Goal: Information Seeking & Learning: Learn about a topic

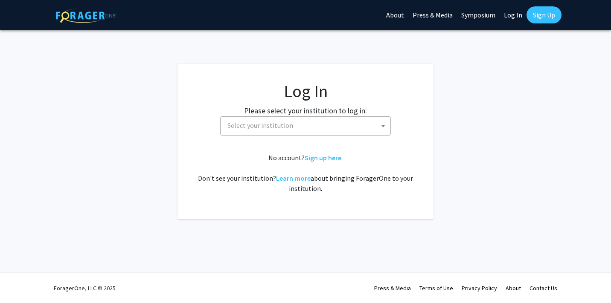
select select
click at [329, 124] on span "Select your institution" at bounding box center [307, 125] width 166 height 17
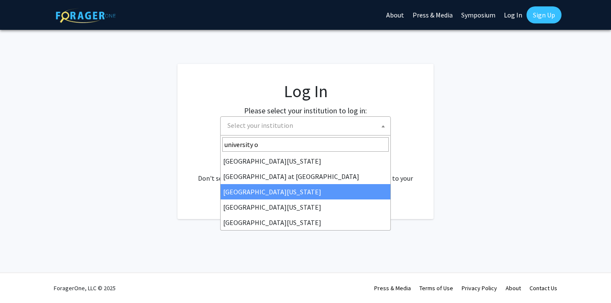
type input "university o"
select select "13"
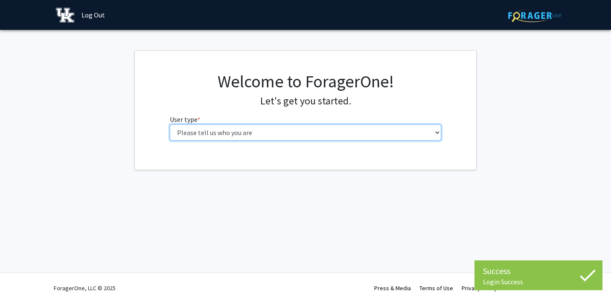
click at [414, 140] on select "Please tell us who you are Undergraduate Student Master's Student Doctoral Cand…" at bounding box center [306, 133] width 272 height 16
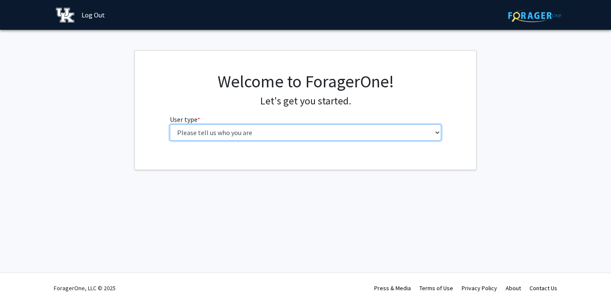
select select "1: undergrad"
click at [170, 125] on select "Please tell us who you are Undergraduate Student Master's Student Doctoral Cand…" at bounding box center [306, 133] width 272 height 16
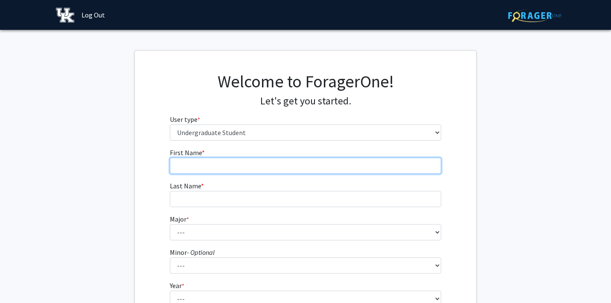
click at [323, 174] on input "First Name * required" at bounding box center [306, 166] width 272 height 16
type input "Blair"
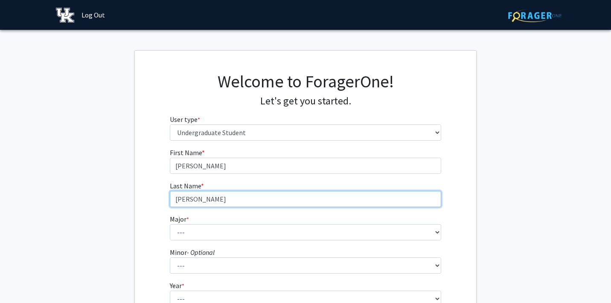
type input "Roberts"
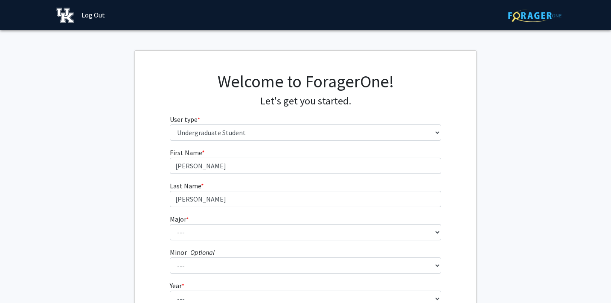
click at [282, 244] on form "First Name * required Blair Last Name * required Roberts Major * required --- A…" at bounding box center [306, 251] width 272 height 206
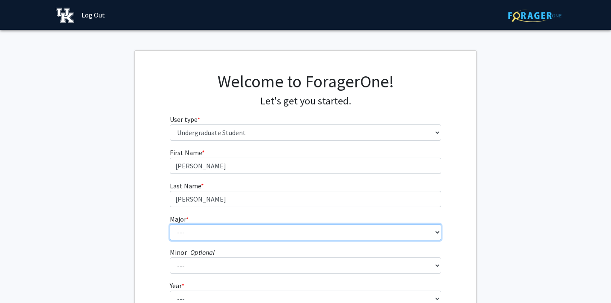
click at [282, 233] on select "--- Accounting Aerospace Engineering African American & Africana Studies Agricu…" at bounding box center [306, 232] width 272 height 16
select select "104: 941"
click at [170, 224] on select "--- Accounting Aerospace Engineering African American & Africana Studies Agricu…" at bounding box center [306, 232] width 272 height 16
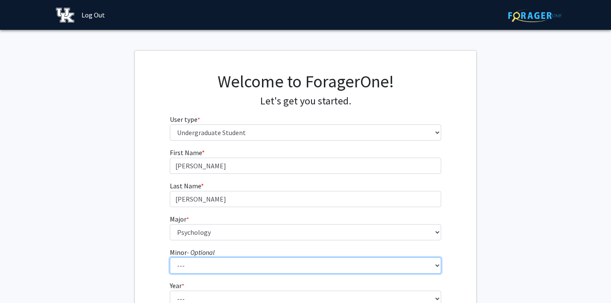
click at [252, 269] on select "--- African American & Africana Studies Agricultural Economics American Studies…" at bounding box center [306, 266] width 272 height 16
select select "52: 704"
click at [170, 258] on select "--- African American & Africana Studies Agricultural Economics American Studies…" at bounding box center [306, 266] width 272 height 16
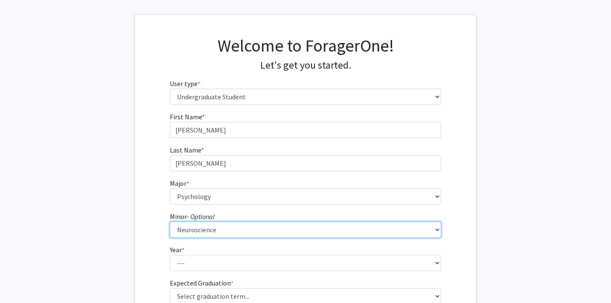
scroll to position [44, 0]
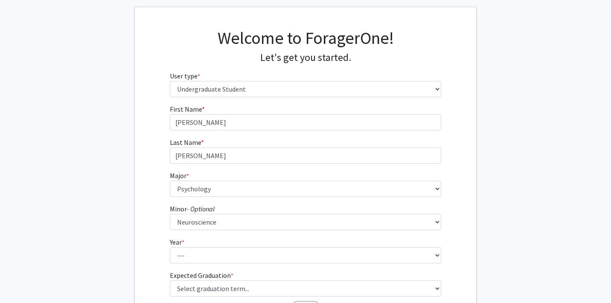
click at [263, 264] on form "First Name * required Blair Last Name * required Roberts Major * required --- A…" at bounding box center [306, 207] width 272 height 206
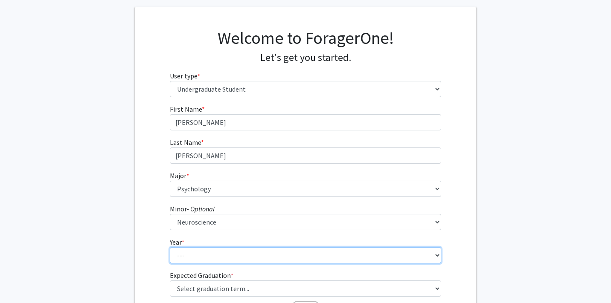
click at [263, 262] on select "--- First-year Sophomore Junior Senior Postbaccalaureate Certificate" at bounding box center [306, 255] width 272 height 16
select select "4: senior"
click at [170, 247] on select "--- First-year Sophomore Junior Senior Postbaccalaureate Certificate" at bounding box center [306, 255] width 272 height 16
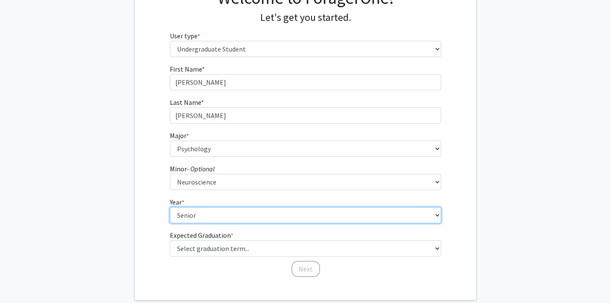
scroll to position [87, 0]
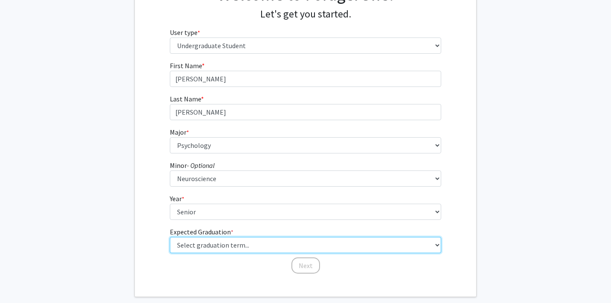
click at [253, 251] on select "Select graduation term... Spring 2025 Summer 2025 Fall 2025 Winter 2025 Spring …" at bounding box center [306, 245] width 272 height 16
click at [170, 237] on select "Select graduation term... Spring 2025 Summer 2025 Fall 2025 Winter 2025 Spring …" at bounding box center [306, 245] width 272 height 16
click at [230, 248] on select "Select graduation term... Spring 2025 Summer 2025 Fall 2025 Winter 2025 Spring …" at bounding box center [306, 245] width 272 height 16
select select "5: spring_2026"
click at [170, 237] on select "Select graduation term... Spring 2025 Summer 2025 Fall 2025 Winter 2025 Spring …" at bounding box center [306, 245] width 272 height 16
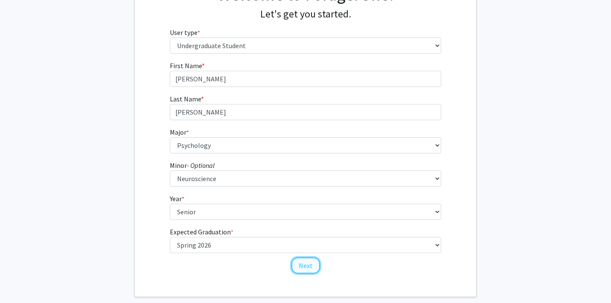
click at [308, 265] on button "Next" at bounding box center [305, 266] width 29 height 16
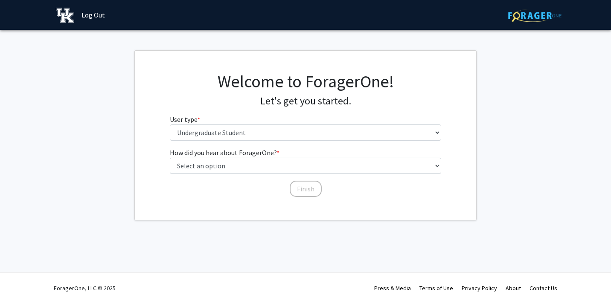
scroll to position [0, 0]
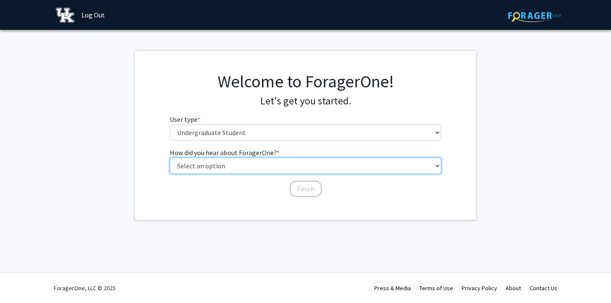
click at [282, 163] on select "Select an option Peer/student recommendation Faculty/staff recommendation Unive…" at bounding box center [306, 166] width 272 height 16
select select "3: university_website"
click at [170, 158] on select "Select an option Peer/student recommendation Faculty/staff recommendation Unive…" at bounding box center [306, 166] width 272 height 16
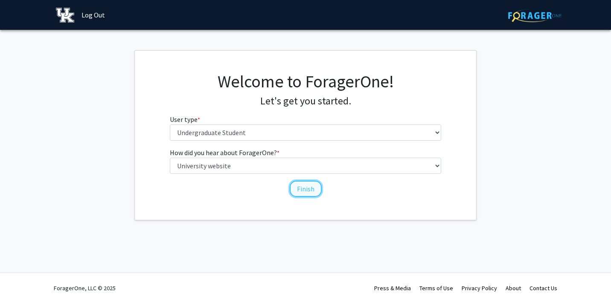
click at [299, 189] on button "Finish" at bounding box center [306, 189] width 32 height 16
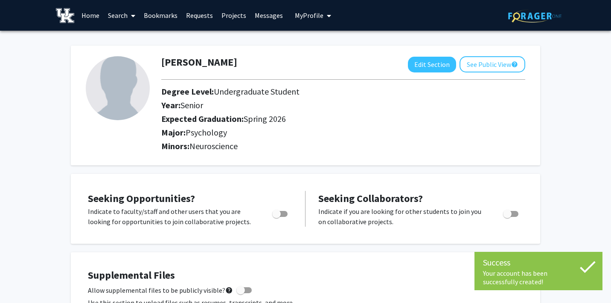
click at [123, 17] on link "Search" at bounding box center [122, 15] width 36 height 30
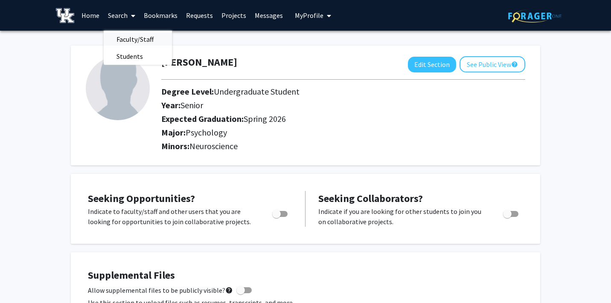
click at [136, 36] on span "Faculty/Staff" at bounding box center [135, 39] width 63 height 17
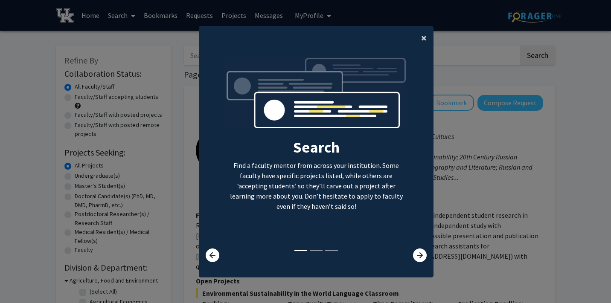
click at [418, 37] on button "×" at bounding box center [423, 38] width 19 height 24
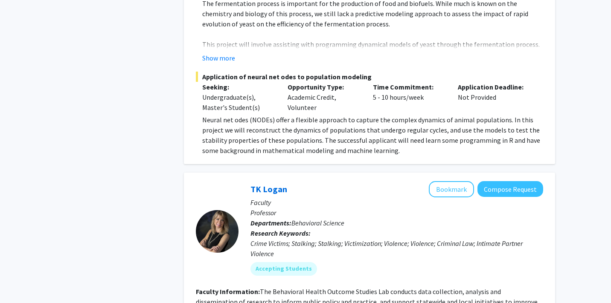
scroll to position [4271, 0]
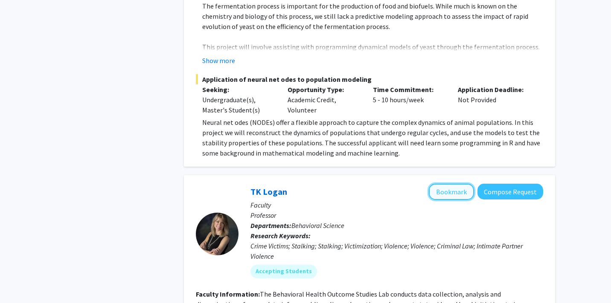
click at [458, 184] on button "Bookmark" at bounding box center [451, 192] width 45 height 16
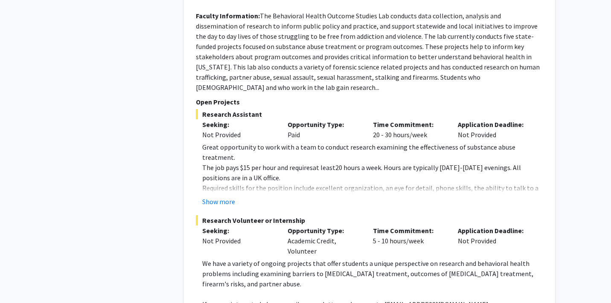
scroll to position [4562, 0]
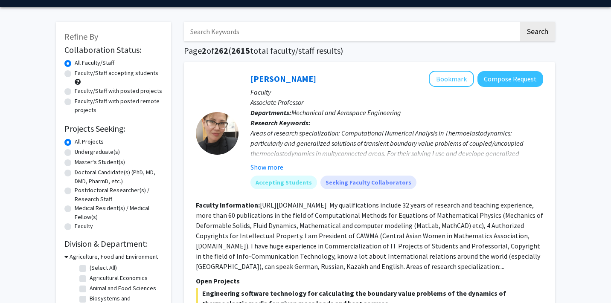
scroll to position [22, 0]
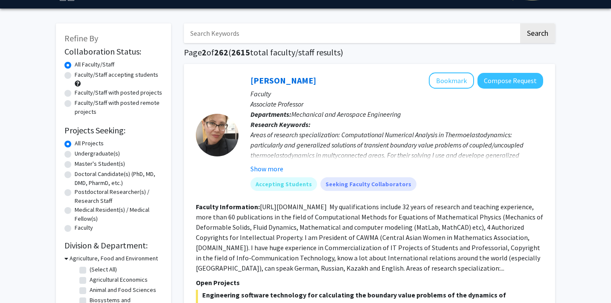
click at [128, 76] on label "Faculty/Staff accepting students" at bounding box center [117, 74] width 84 height 9
click at [80, 76] on input "Faculty/Staff accepting students" at bounding box center [78, 73] width 6 height 6
radio input "true"
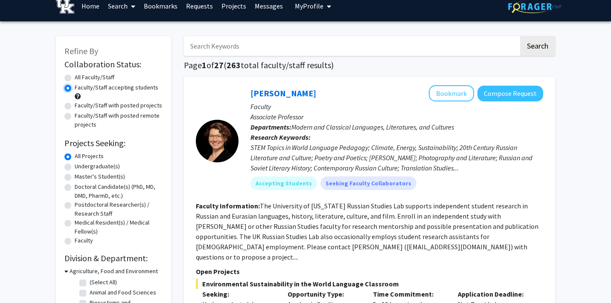
scroll to position [11, 0]
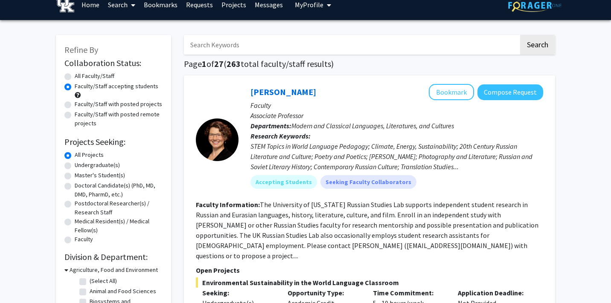
click at [112, 166] on label "Undergraduate(s)" at bounding box center [97, 165] width 45 height 9
click at [80, 166] on input "Undergraduate(s)" at bounding box center [78, 164] width 6 height 6
radio input "true"
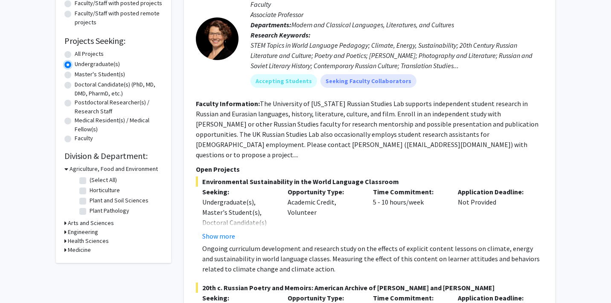
scroll to position [113, 0]
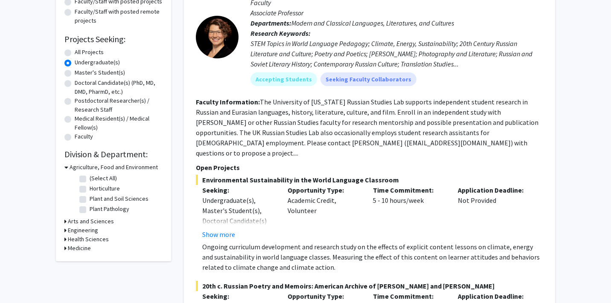
click at [108, 172] on h3 "Agriculture, Food and Environment" at bounding box center [114, 167] width 88 height 9
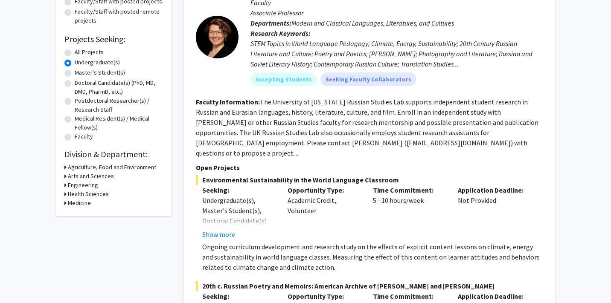
click at [93, 174] on h3 "Arts and Sciences" at bounding box center [91, 176] width 46 height 9
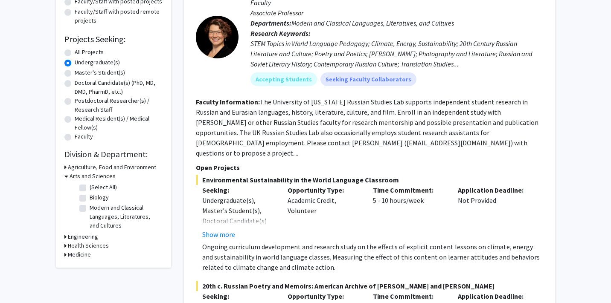
click at [84, 173] on h3 "Arts and Sciences" at bounding box center [93, 176] width 46 height 9
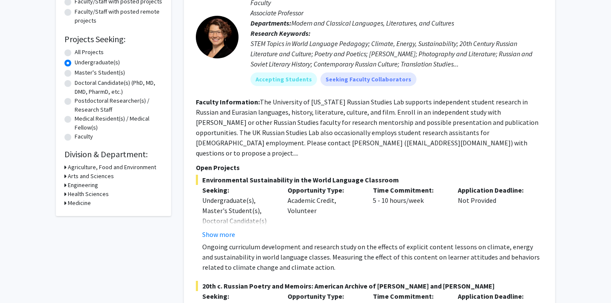
click at [87, 194] on h3 "Health Sciences" at bounding box center [88, 194] width 41 height 9
click at [87, 194] on h3 "Health Sciences" at bounding box center [90, 194] width 41 height 9
click at [84, 203] on h3 "Medicine" at bounding box center [79, 203] width 23 height 9
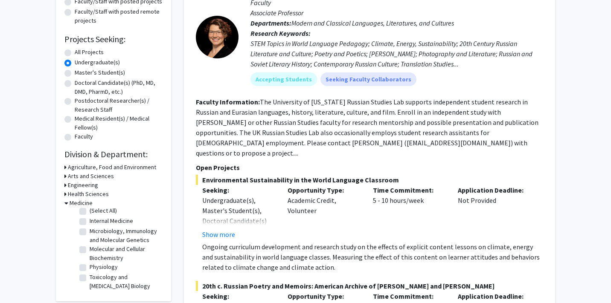
scroll to position [0, 0]
click at [84, 204] on h3 "Medicine" at bounding box center [81, 203] width 23 height 9
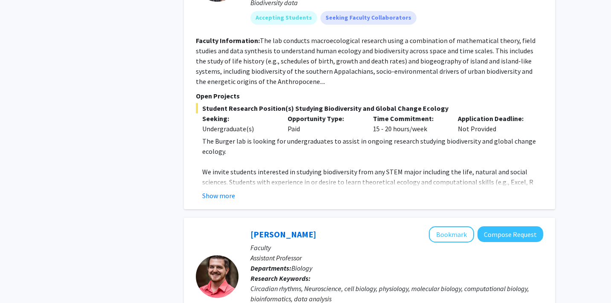
scroll to position [4131, 0]
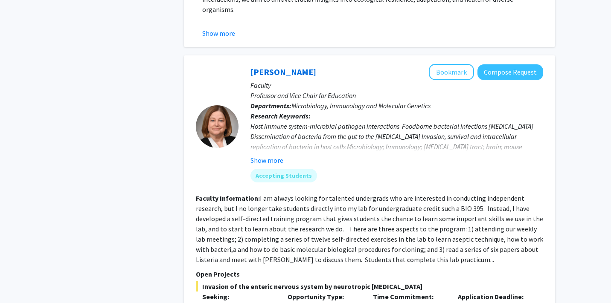
scroll to position [2239, 0]
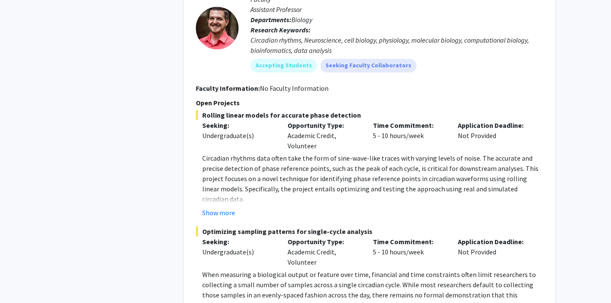
scroll to position [4131, 0]
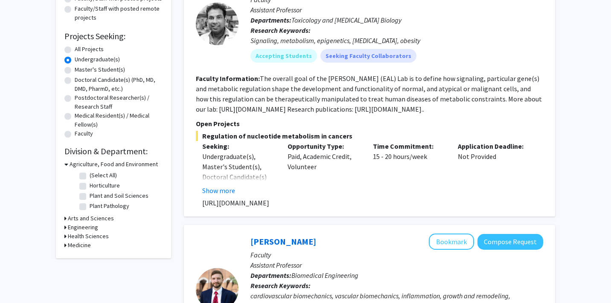
scroll to position [2239, 0]
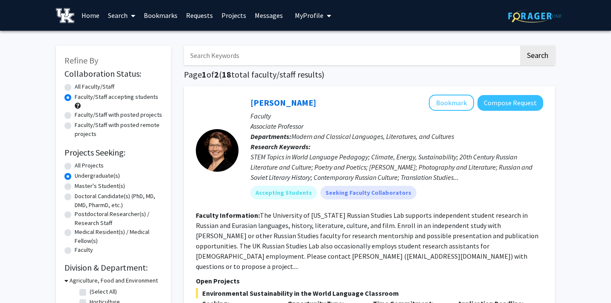
radio input "true"
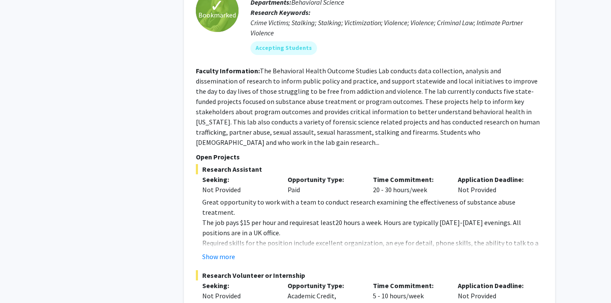
scroll to position [4495, 0]
